Goal: Find contact information: Find contact information

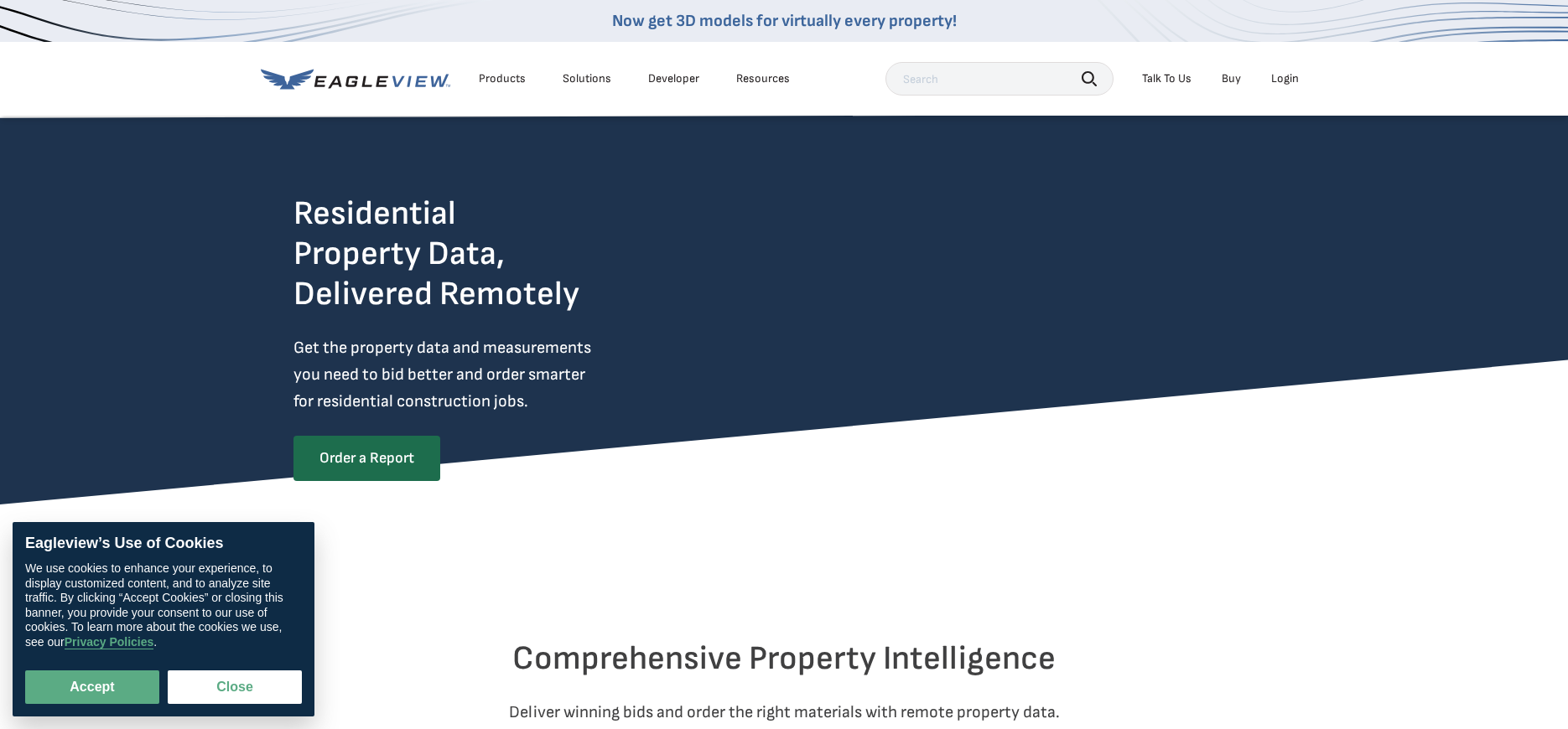
click at [1169, 76] on div "Talk To Us" at bounding box center [1166, 79] width 49 height 15
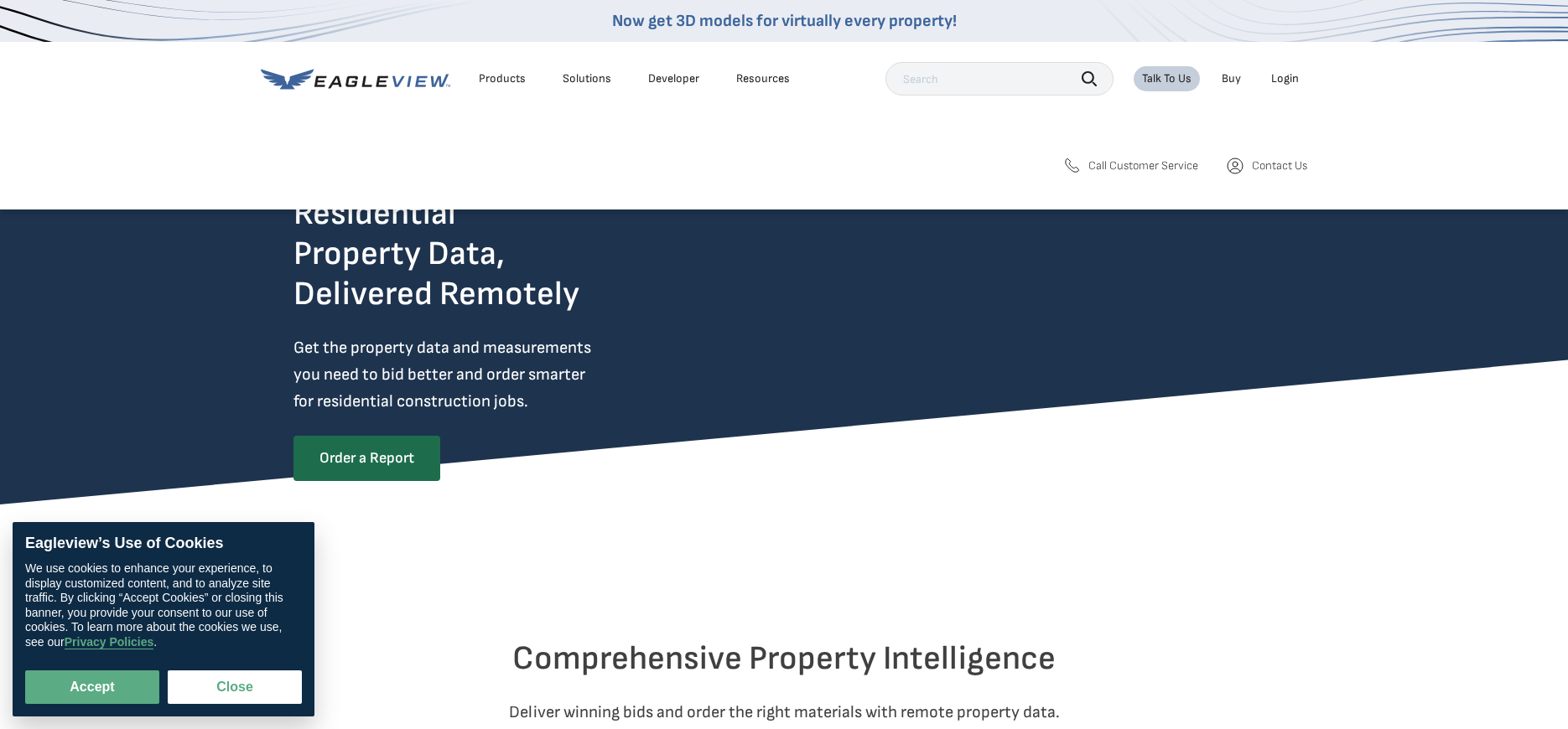
click at [1133, 166] on span "Call Customer Service" at bounding box center [1143, 166] width 110 height 15
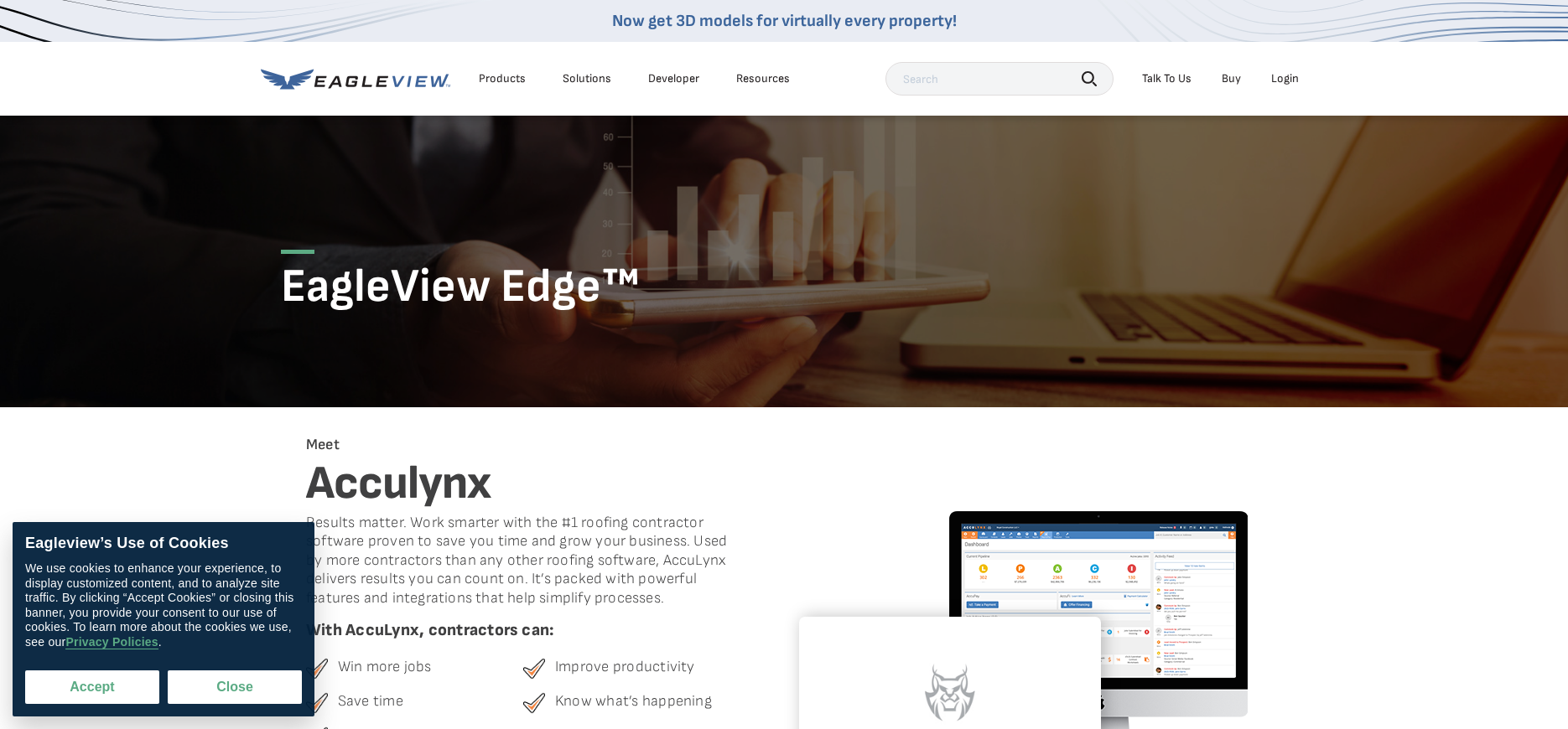
click at [95, 679] on button "Accept" at bounding box center [92, 687] width 134 height 33
checkbox input "true"
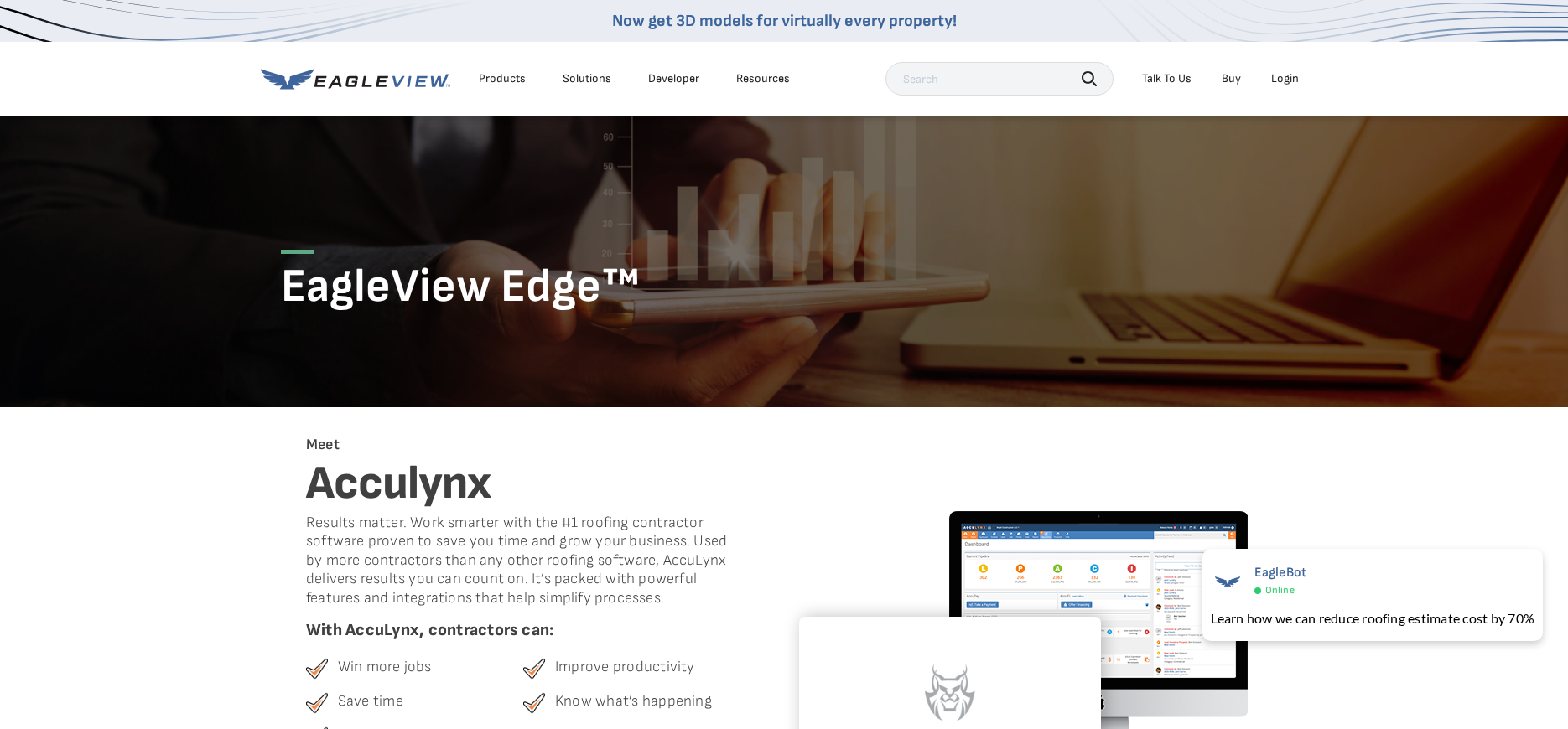
click at [1180, 76] on div "Talk To Us" at bounding box center [1166, 79] width 49 height 15
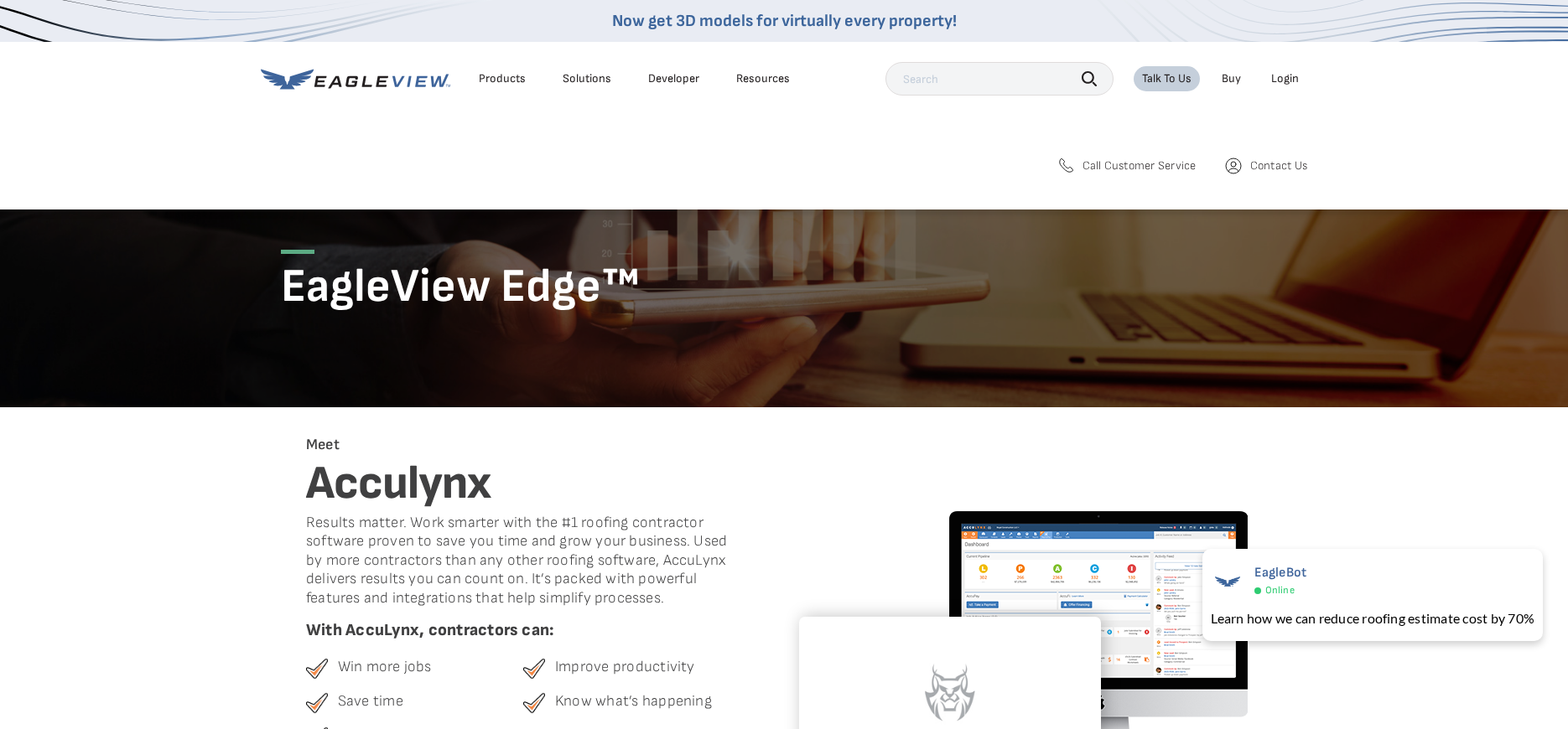
click at [1247, 161] on link "Contact Us" at bounding box center [1265, 167] width 84 height 20
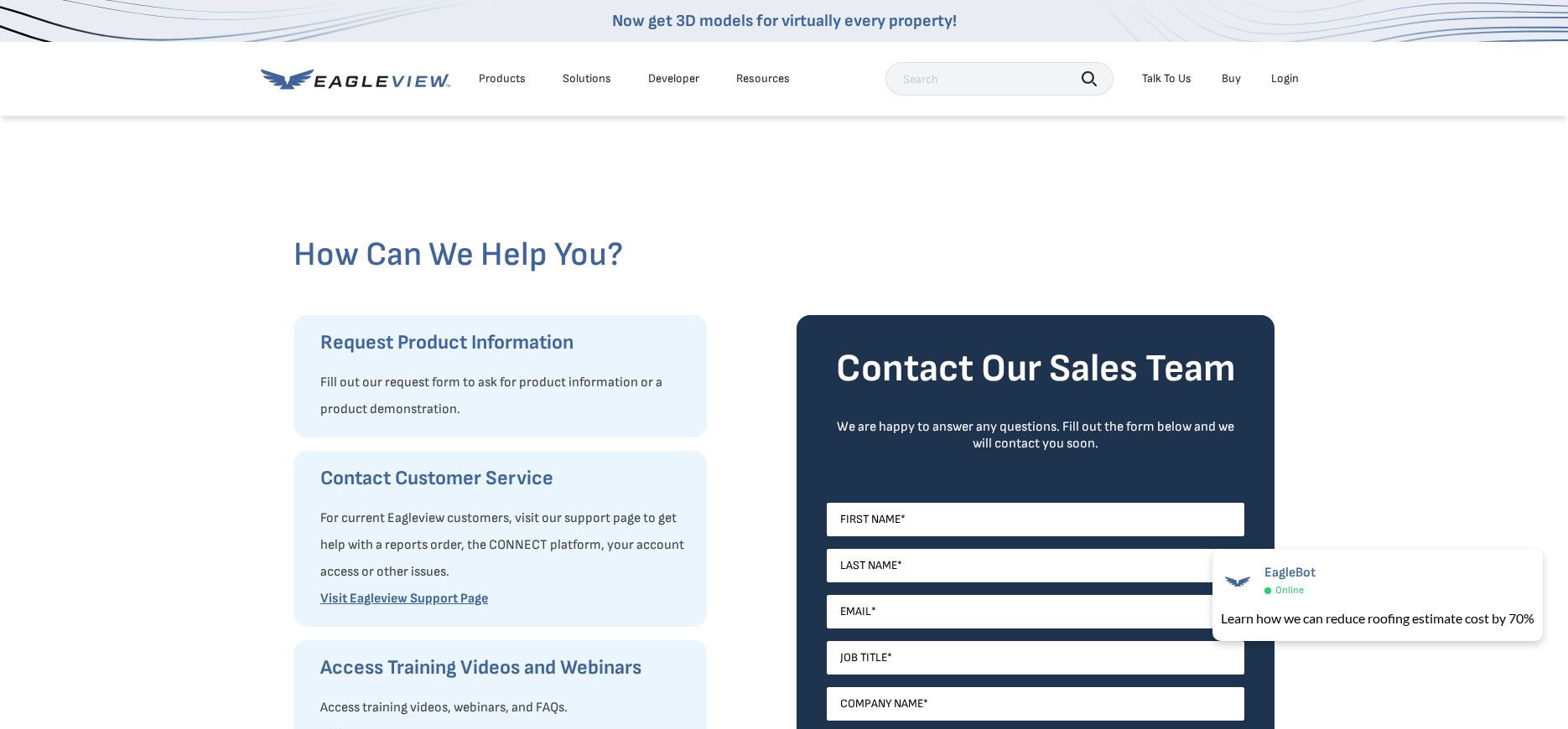
click at [1147, 74] on div "Talk To Us" at bounding box center [1166, 79] width 49 height 15
click at [1069, 164] on icon at bounding box center [1072, 167] width 20 height 20
click at [1301, 291] on div "How Can We Help You? Request Product Information Fill out our request form to a…" at bounding box center [784, 602] width 1568 height 978
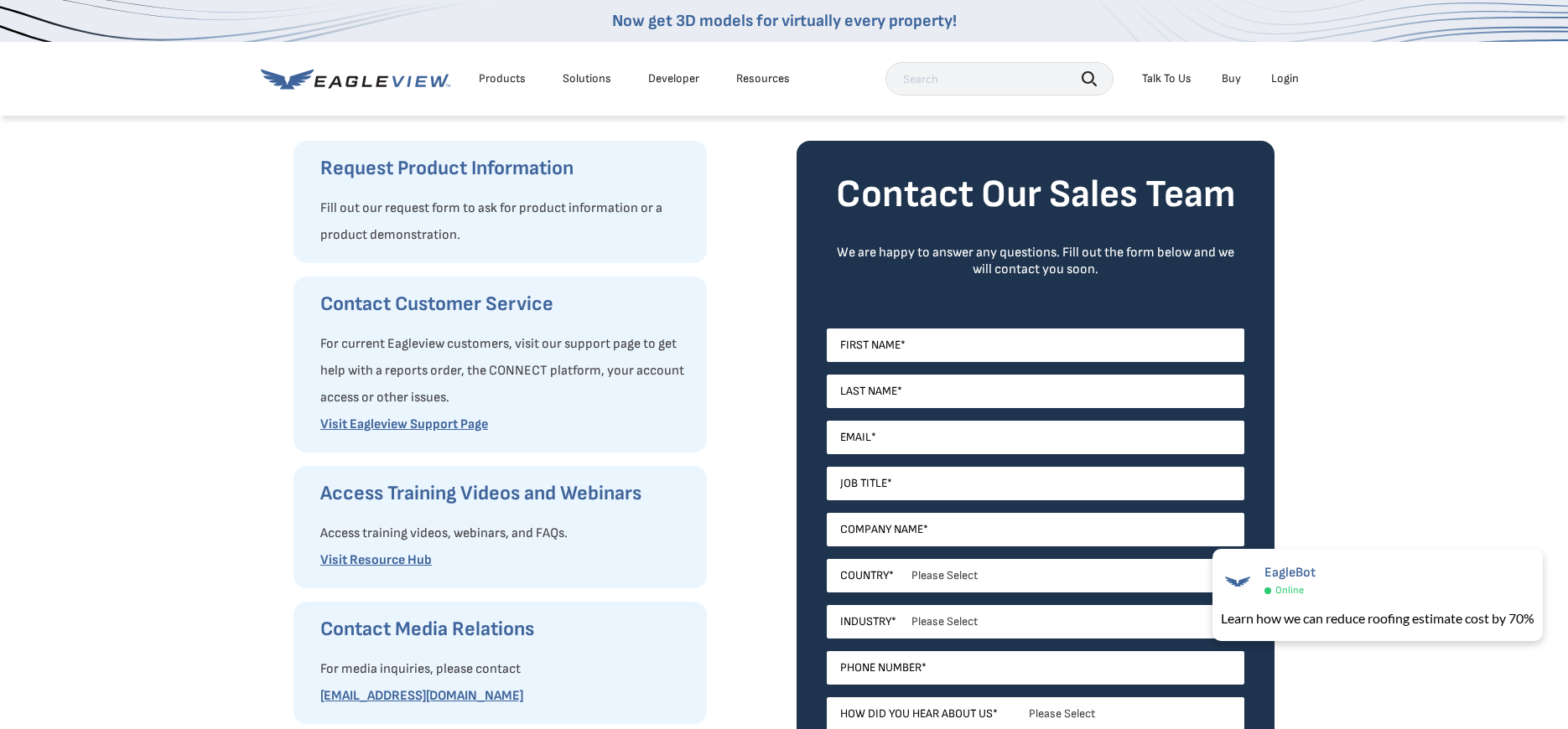
scroll to position [335, 0]
